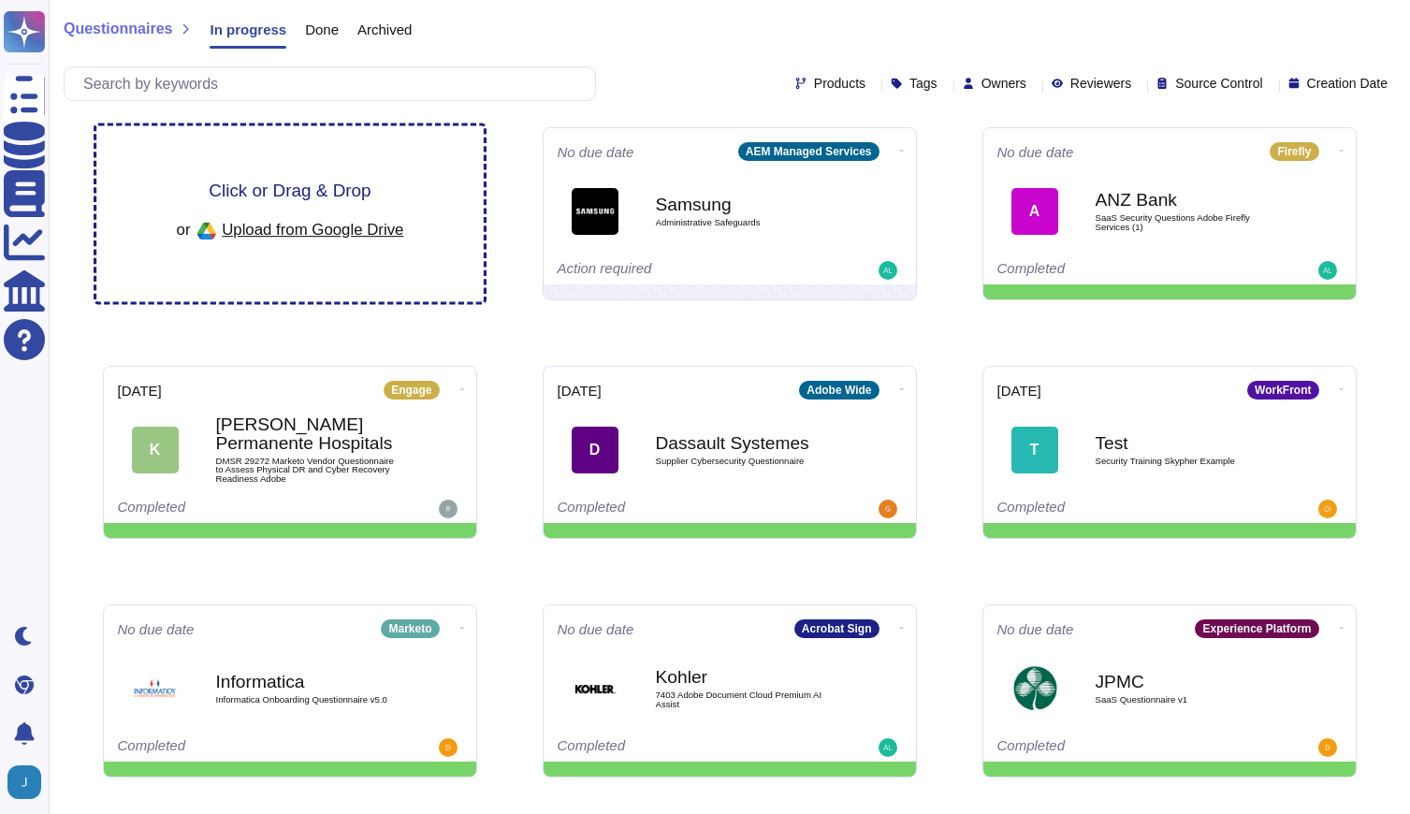
click at [268, 181] on span "Click or Drag & Drop" at bounding box center [290, 190] width 162 height 18
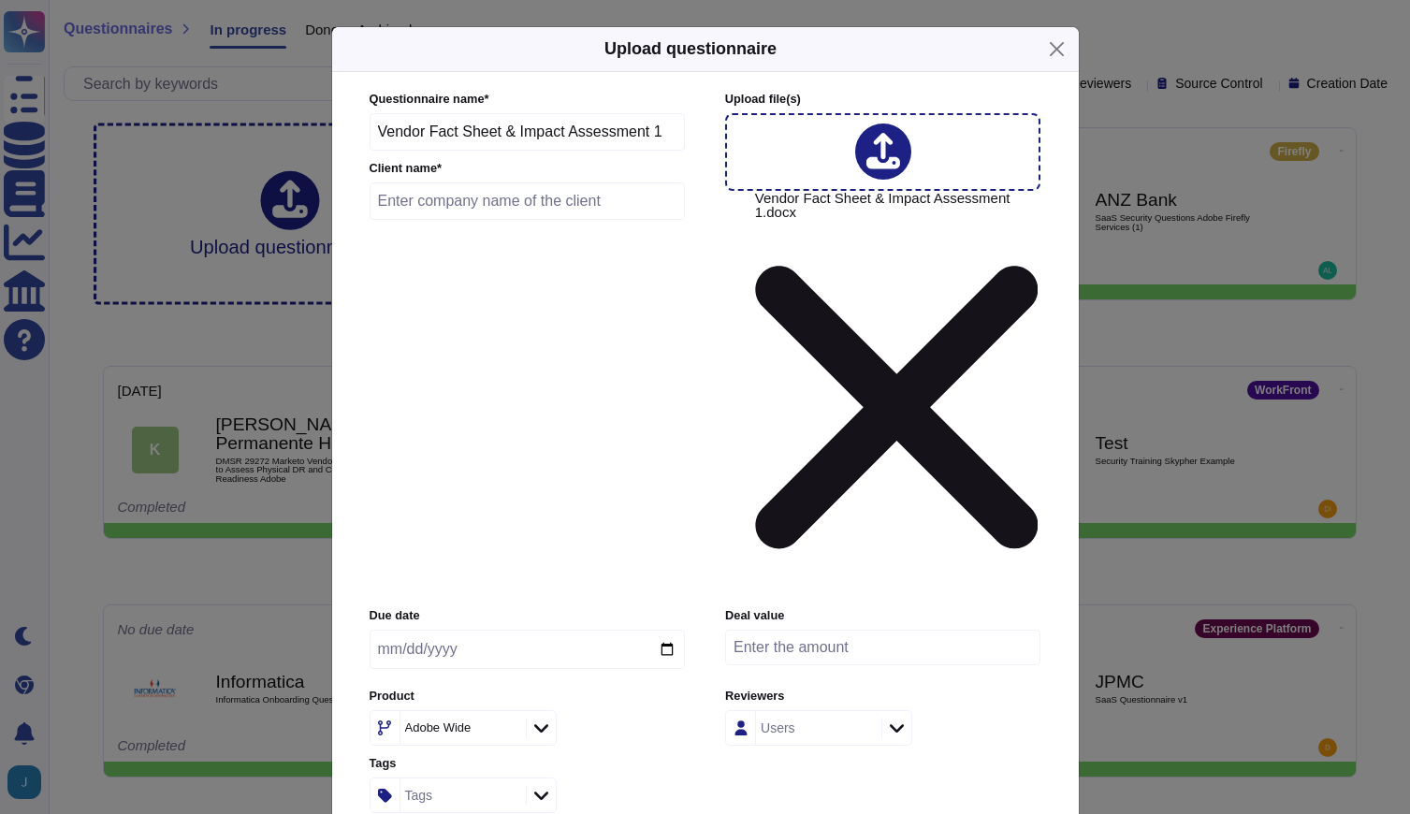
drag, startPoint x: 671, startPoint y: 227, endPoint x: 341, endPoint y: 228, distance: 329.3
click at [341, 228] on div "Questionnaire name * Vendor Fact Sheet & Impact Assessment 1 Client name * Uplo…" at bounding box center [705, 481] width 746 height 819
type input "[GEOGRAPHIC_DATA] AI"
click at [409, 220] on input "text" at bounding box center [528, 200] width 316 height 37
type input "[GEOGRAPHIC_DATA]"
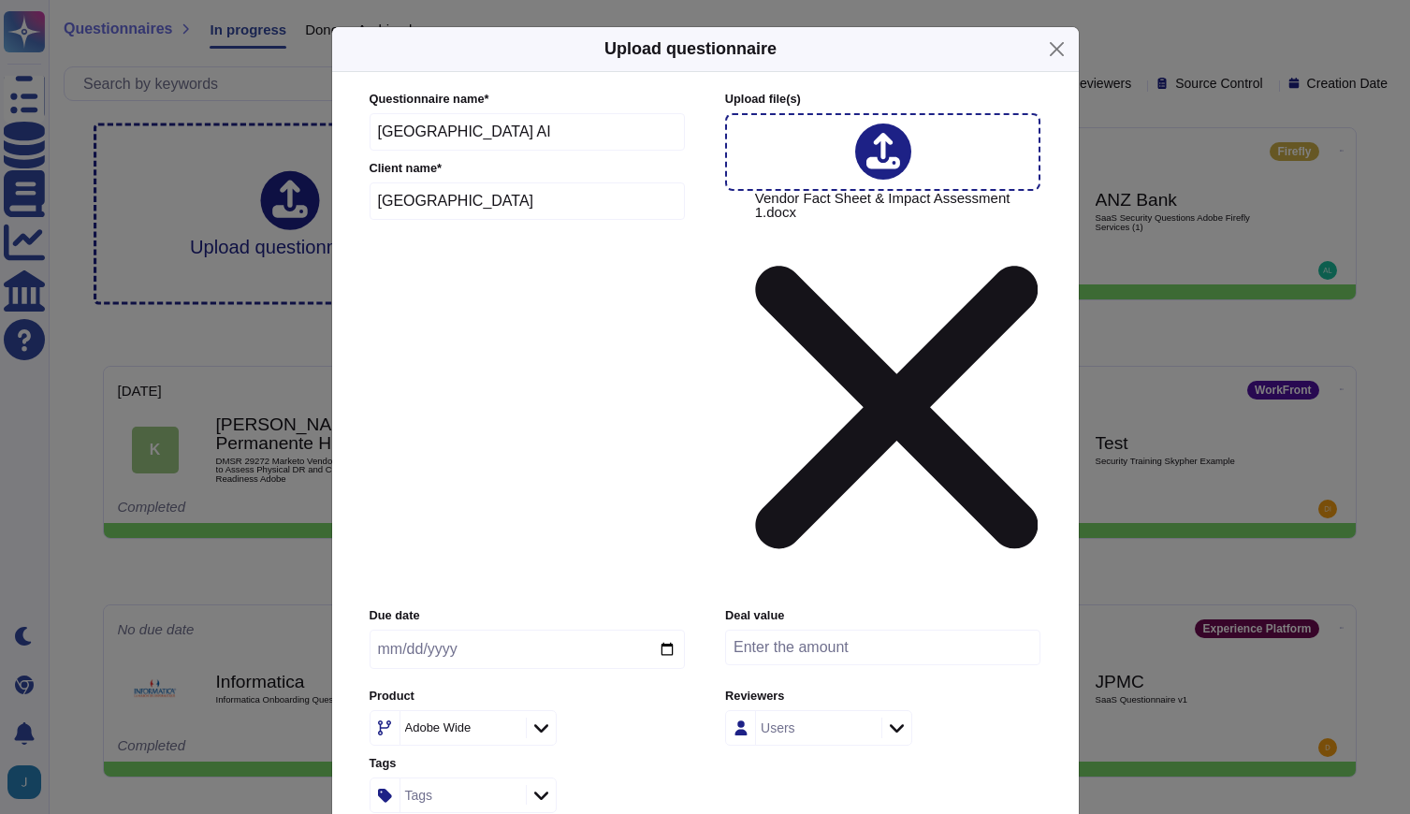
click at [655, 630] on input "date" at bounding box center [527, 649] width 315 height 39
click at [662, 630] on input "date" at bounding box center [527, 649] width 315 height 39
type input "[DATE]"
click at [544, 718] on icon at bounding box center [541, 727] width 14 height 19
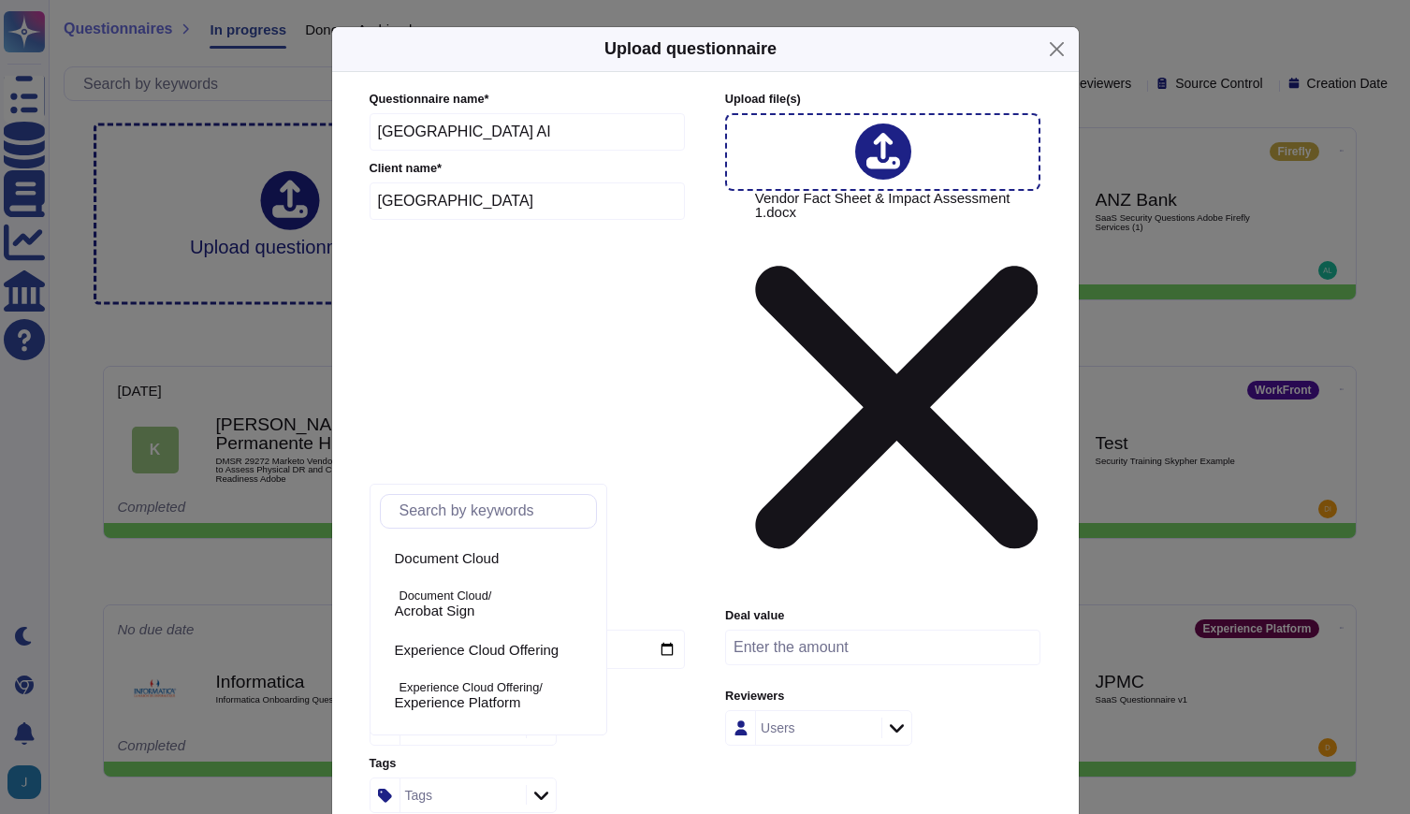
click at [544, 718] on icon at bounding box center [541, 727] width 14 height 19
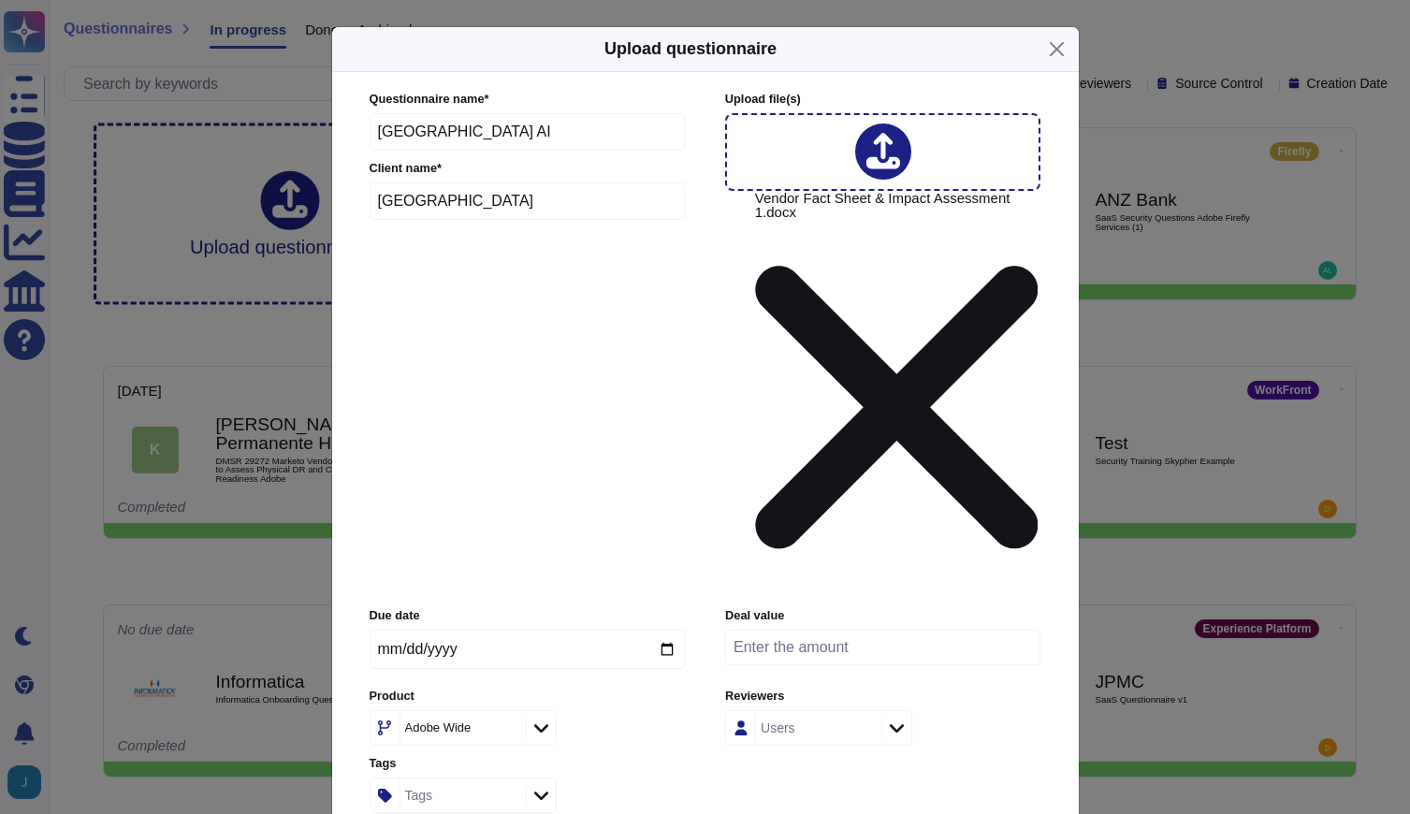
click at [804, 630] on input "number" at bounding box center [882, 648] width 315 height 36
type input "100"
click at [544, 718] on icon at bounding box center [541, 727] width 14 height 19
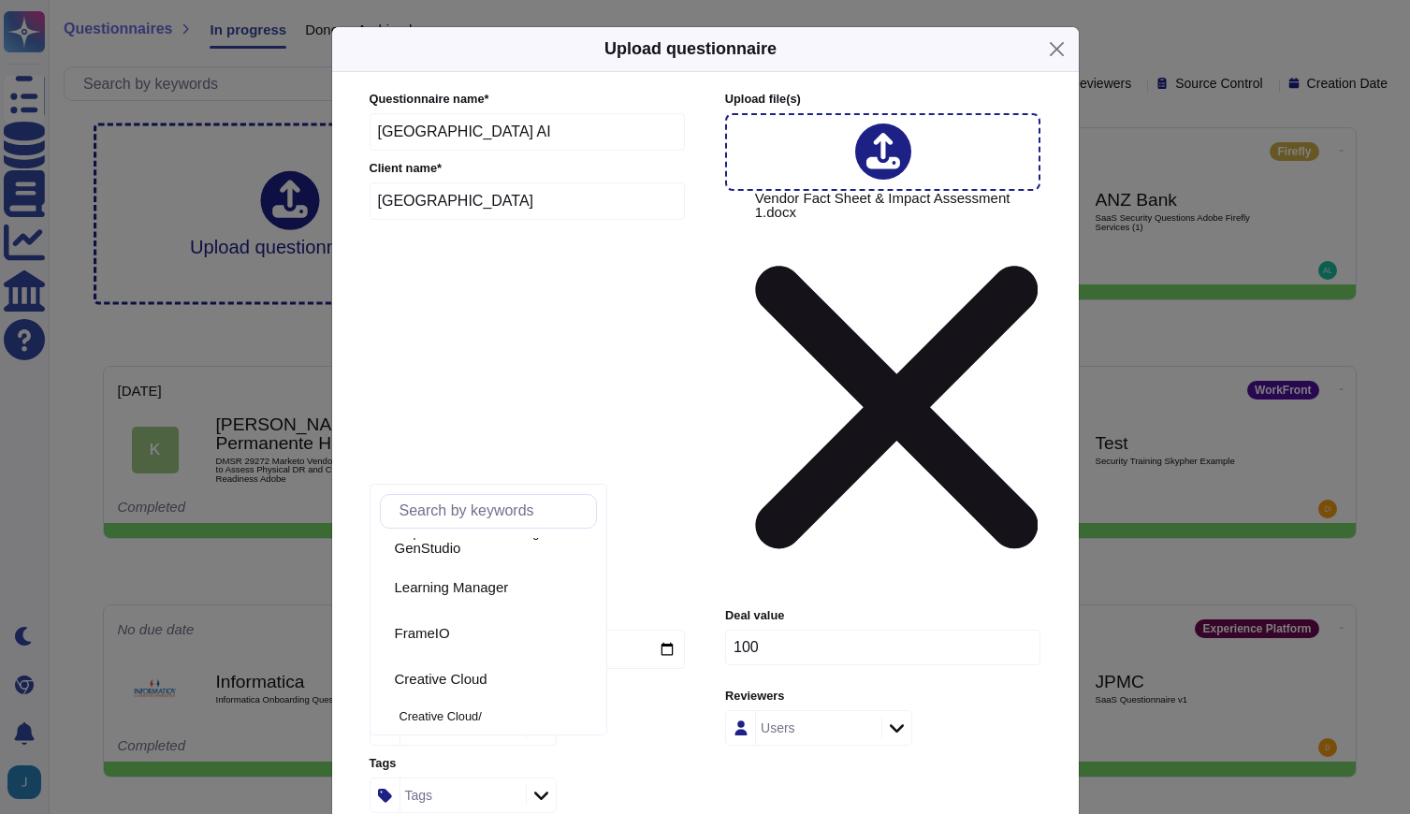
scroll to position [909, 0]
click at [449, 697] on p "Creative Cloud/" at bounding box center [494, 695] width 190 height 12
